Goal: Task Accomplishment & Management: Use online tool/utility

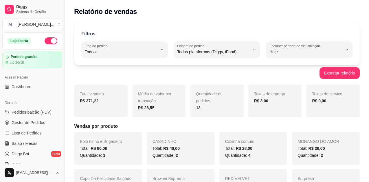
select select "ALL"
select select "0"
click at [26, 113] on span "Pedidos balcão (PDV)" at bounding box center [32, 112] width 40 height 6
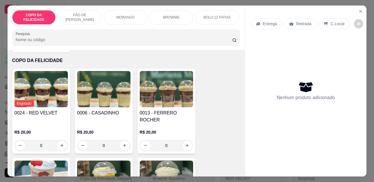
scroll to position [29, 0]
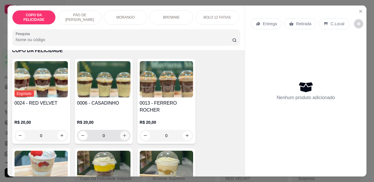
click at [122, 133] on icon "increase-product-quantity" at bounding box center [124, 135] width 4 height 4
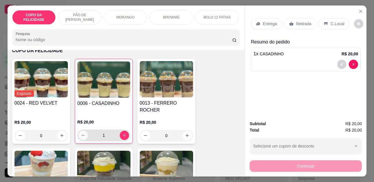
click at [83, 134] on button "decrease-product-quantity" at bounding box center [82, 135] width 9 height 9
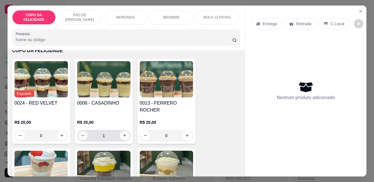
type input "0"
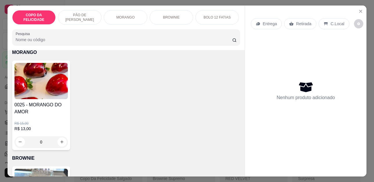
scroll to position [579, 0]
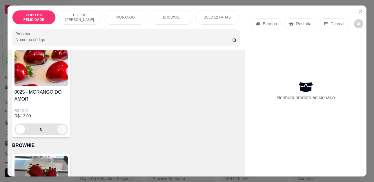
click at [61, 127] on icon "increase-product-quantity" at bounding box center [62, 129] width 4 height 4
type input "1"
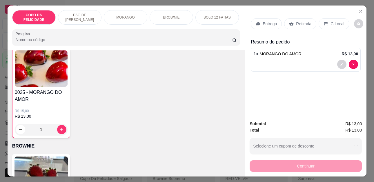
scroll to position [580, 0]
click at [334, 21] on p "C.Local" at bounding box center [337, 24] width 14 height 6
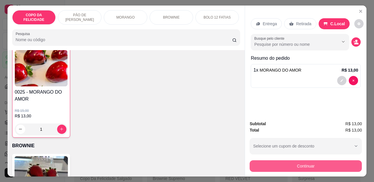
click at [331, 165] on button "Continuar" at bounding box center [305, 166] width 112 height 12
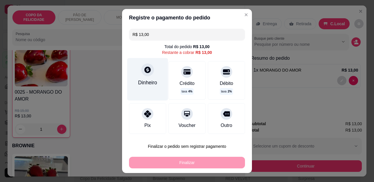
click at [144, 83] on div "Dinheiro" at bounding box center [147, 83] width 19 height 8
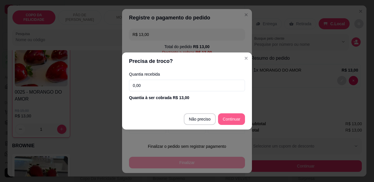
type input "R$ 0,00"
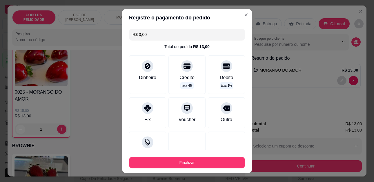
click at [204, 170] on footer "Finalizar" at bounding box center [187, 161] width 130 height 23
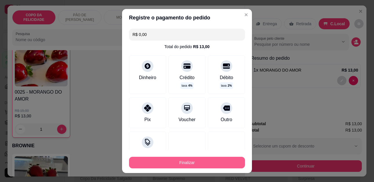
click at [204, 161] on button "Finalizar" at bounding box center [187, 163] width 116 height 12
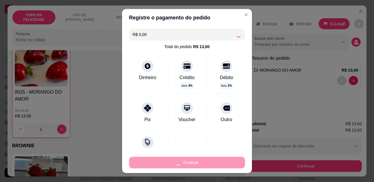
type input "0"
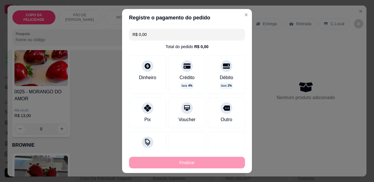
type input "-R$ 13,00"
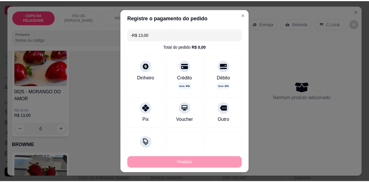
scroll to position [579, 0]
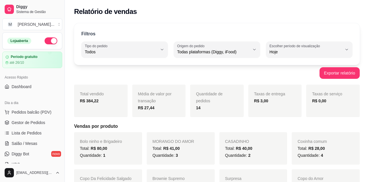
click at [259, 104] on div "Taxas de entrega R$ 3,00" at bounding box center [276, 101] width 54 height 32
click at [30, 122] on span "Gestor de Pedidos" at bounding box center [29, 123] width 34 height 6
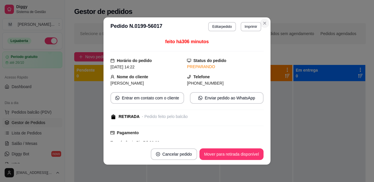
scroll to position [29, 0]
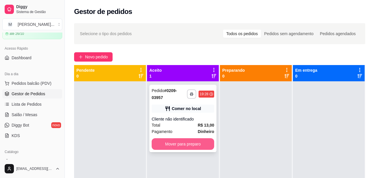
click at [200, 142] on button "Mover para preparo" at bounding box center [183, 144] width 63 height 12
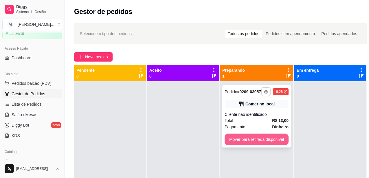
click at [251, 142] on button "Mover para retirada disponível" at bounding box center [257, 139] width 64 height 12
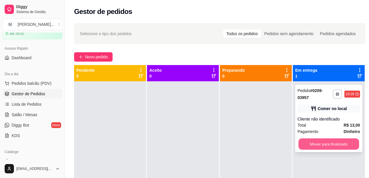
click at [330, 146] on button "Mover para finalizado" at bounding box center [329, 143] width 61 height 11
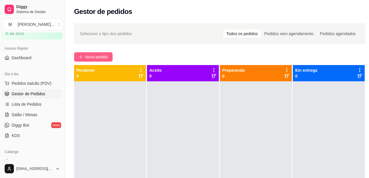
click at [107, 57] on span "Novo pedido" at bounding box center [96, 57] width 23 height 6
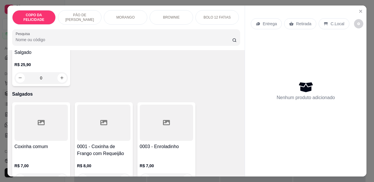
scroll to position [985, 0]
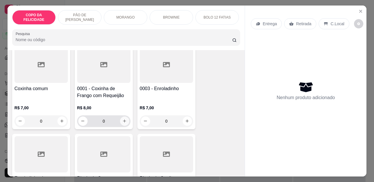
click at [122, 119] on icon "increase-product-quantity" at bounding box center [124, 121] width 4 height 4
type input "1"
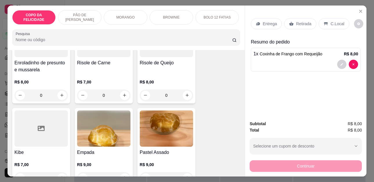
scroll to position [1159, 0]
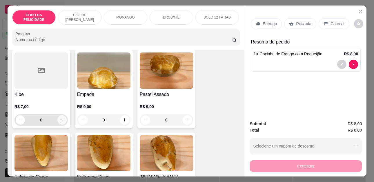
click at [60, 118] on icon "increase-product-quantity" at bounding box center [62, 120] width 4 height 4
type input "1"
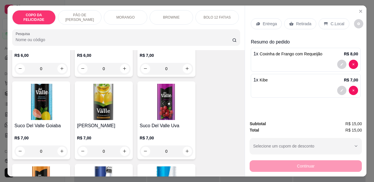
scroll to position [1767, 0]
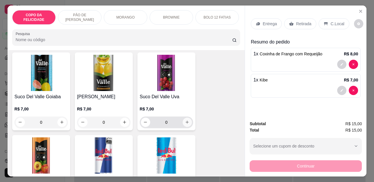
click at [187, 120] on icon "increase-product-quantity" at bounding box center [187, 122] width 4 height 4
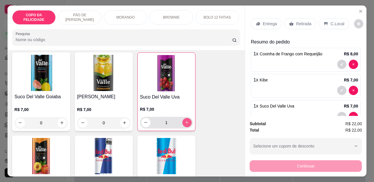
type input "1"
click at [330, 21] on p "C.Local" at bounding box center [337, 24] width 14 height 6
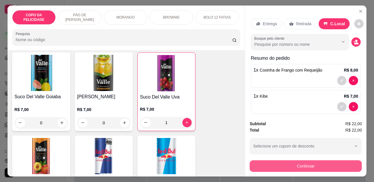
click at [328, 163] on button "Continuar" at bounding box center [305, 166] width 112 height 12
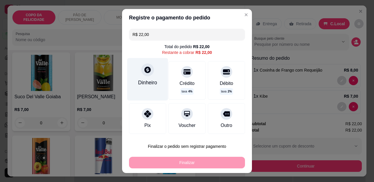
click at [151, 69] on div "Dinheiro" at bounding box center [147, 79] width 41 height 42
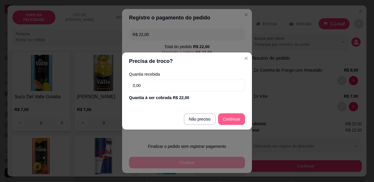
type input "R$ 0,00"
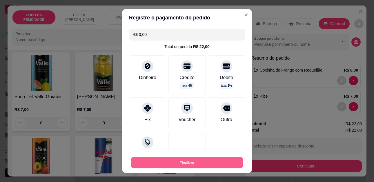
click at [213, 160] on button "Finalizar" at bounding box center [187, 162] width 112 height 11
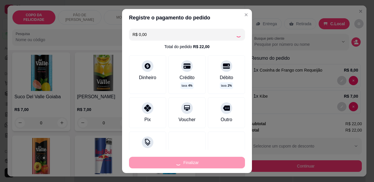
type input "0"
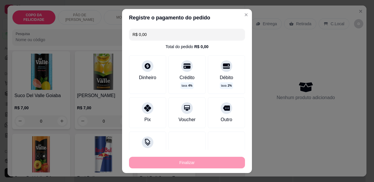
type input "-R$ 22,00"
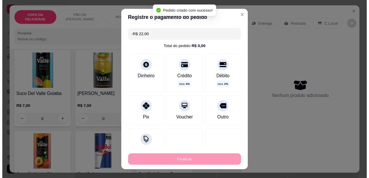
scroll to position [1766, 0]
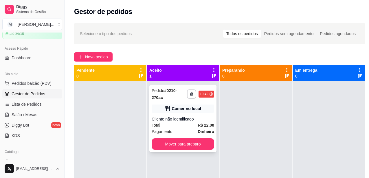
click at [164, 108] on div "Comer no local" at bounding box center [183, 108] width 63 height 8
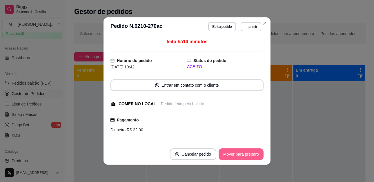
click at [240, 153] on button "Mover para preparo" at bounding box center [240, 154] width 45 height 12
click at [240, 153] on div "Mover para preparo" at bounding box center [236, 154] width 53 height 12
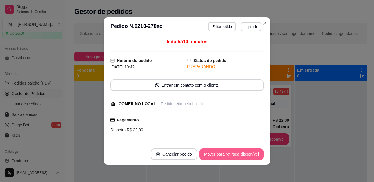
click at [235, 160] on button "Mover para retirada disponível" at bounding box center [231, 154] width 64 height 12
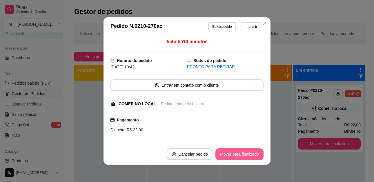
click at [244, 154] on button "Mover para finalizado" at bounding box center [239, 154] width 48 height 12
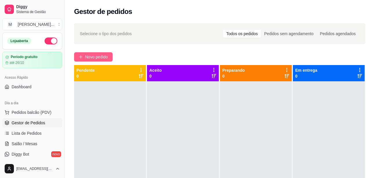
click at [91, 54] on span "Novo pedido" at bounding box center [96, 57] width 23 height 6
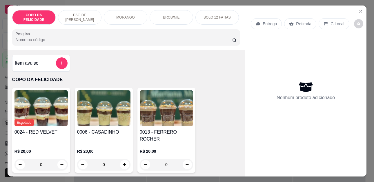
scroll to position [15, 0]
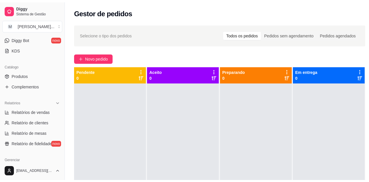
scroll to position [116, 0]
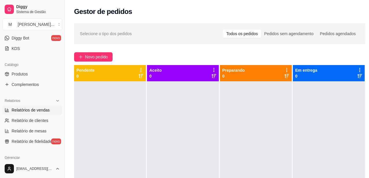
click at [36, 110] on span "Relatórios de vendas" at bounding box center [31, 110] width 38 height 6
select select "ALL"
select select "0"
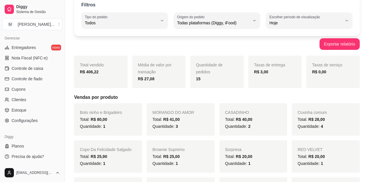
scroll to position [188, 0]
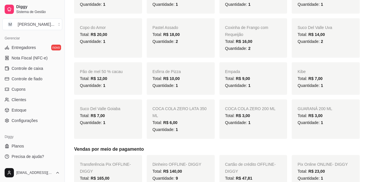
click at [162, 113] on div "COCA COLA ZERO LATA 350 ML Total: R$ 6,00 Quantidade: 1" at bounding box center [181, 118] width 68 height 39
